Goal: Entertainment & Leisure: Consume media (video, audio)

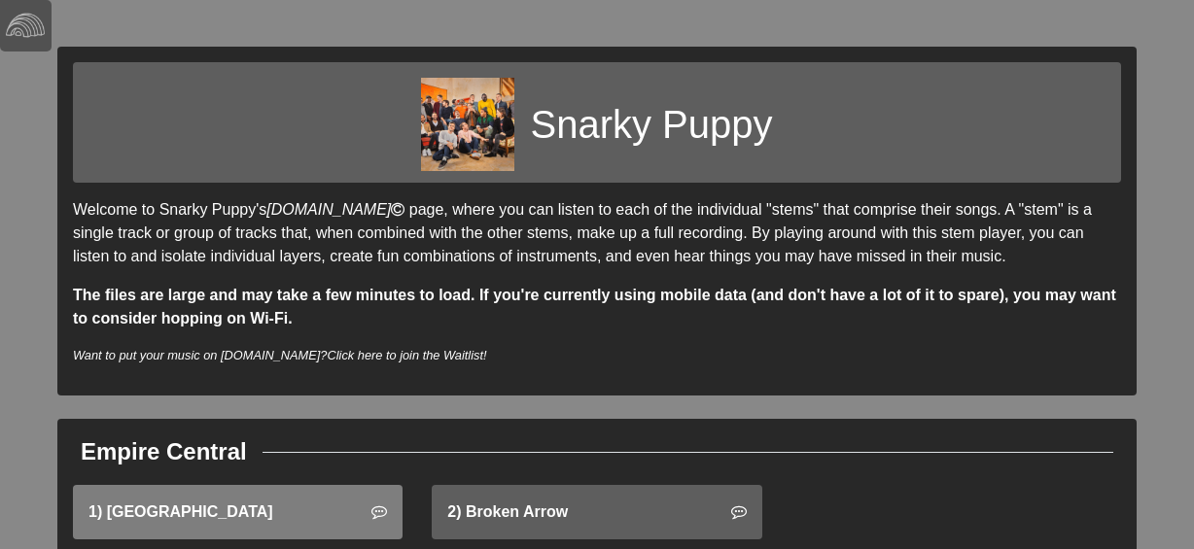
scroll to position [55, 0]
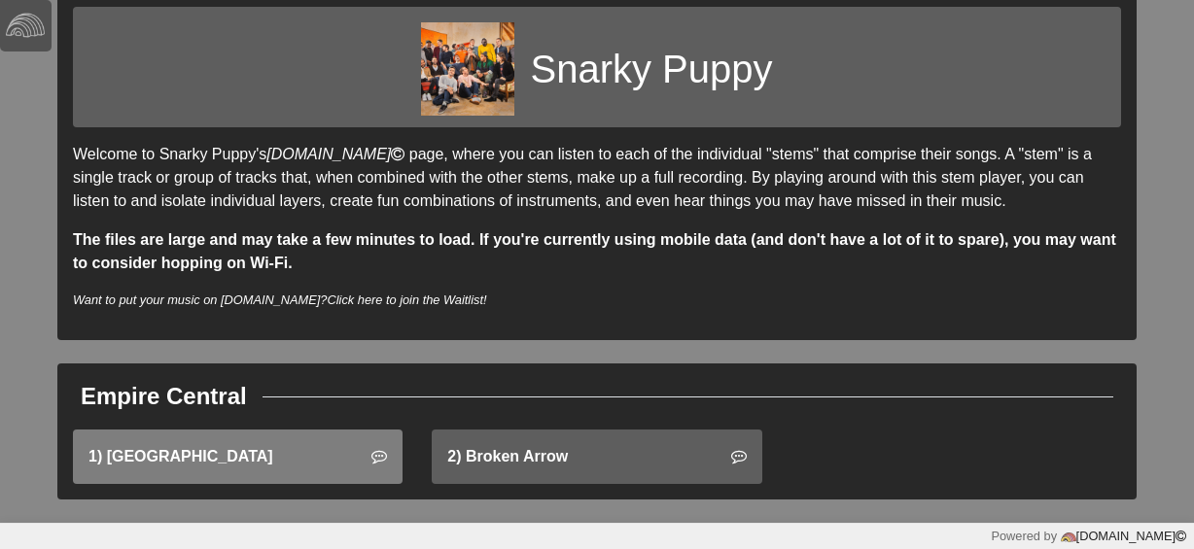
click at [154, 457] on link "1) [GEOGRAPHIC_DATA]" at bounding box center [238, 457] width 330 height 54
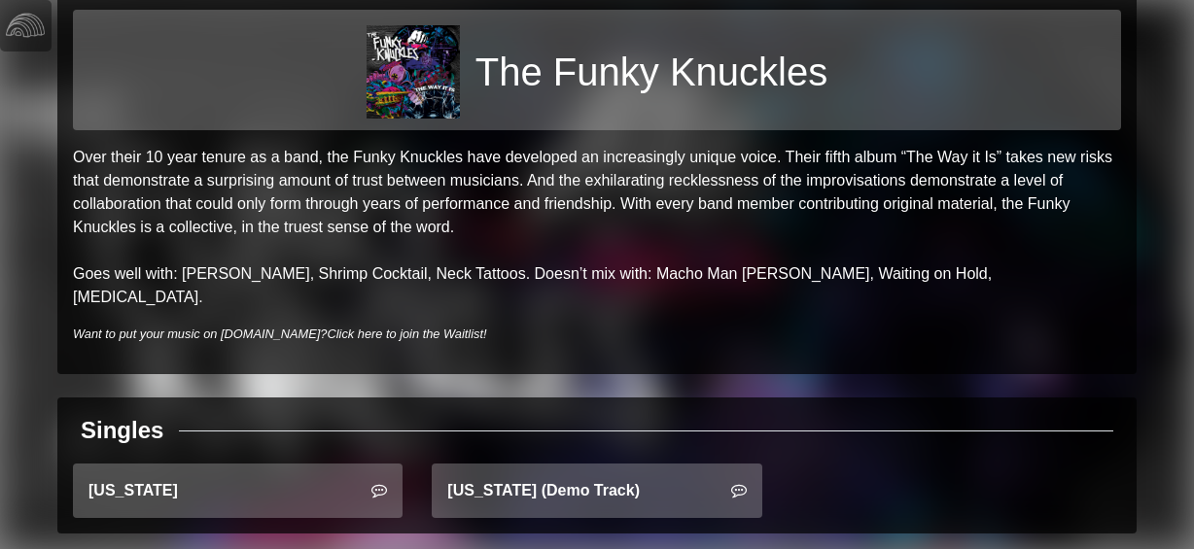
scroll to position [63, 0]
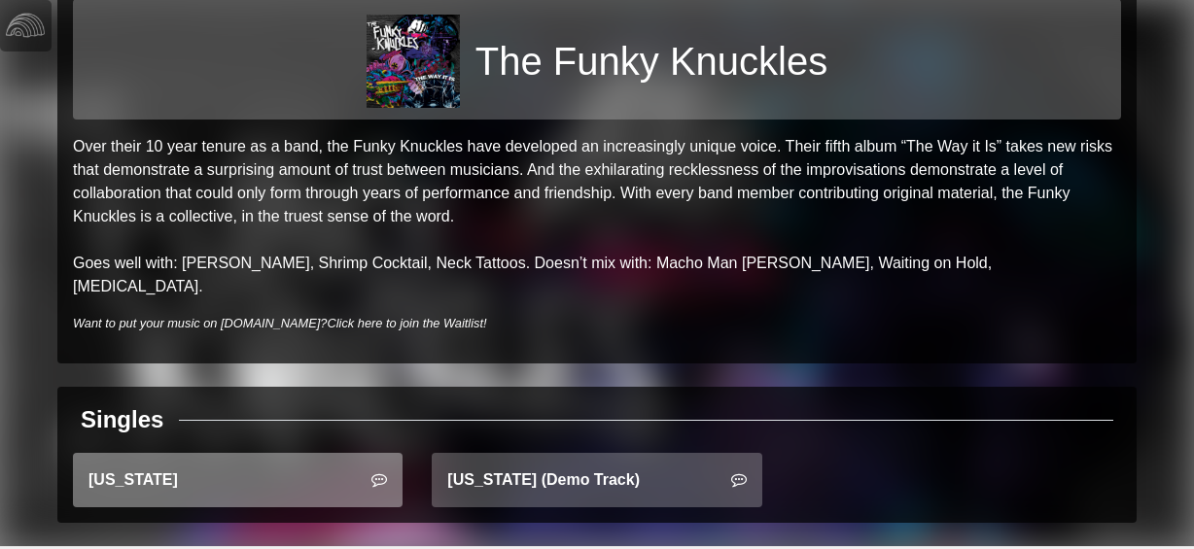
click at [341, 463] on link "Montana" at bounding box center [238, 480] width 330 height 54
